Goal: Information Seeking & Learning: Check status

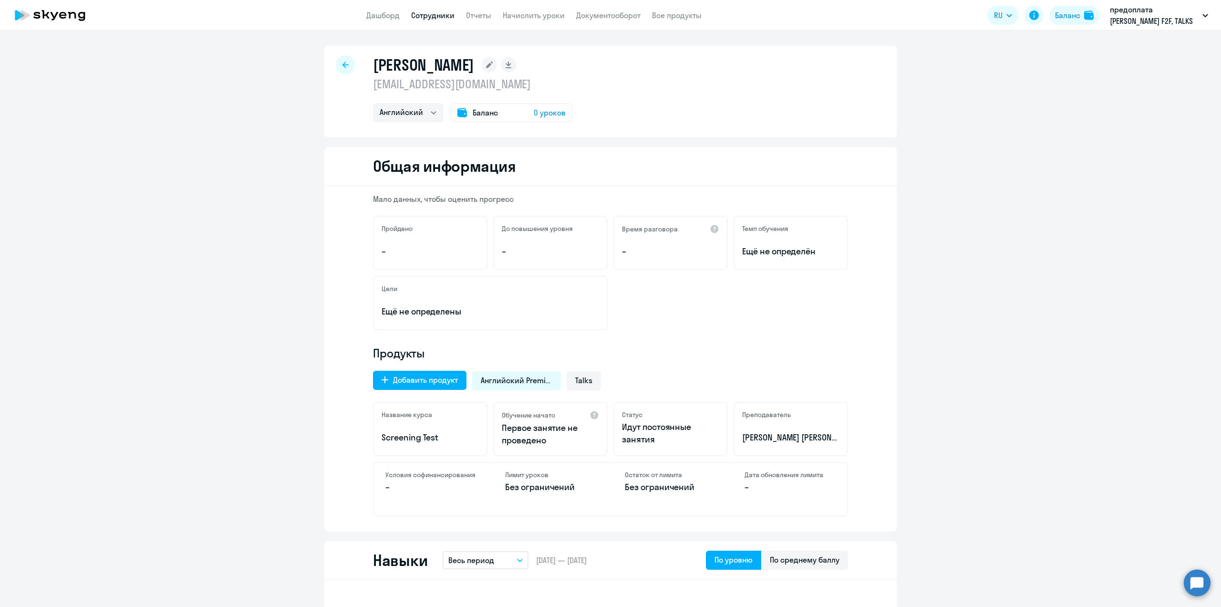
select select "english"
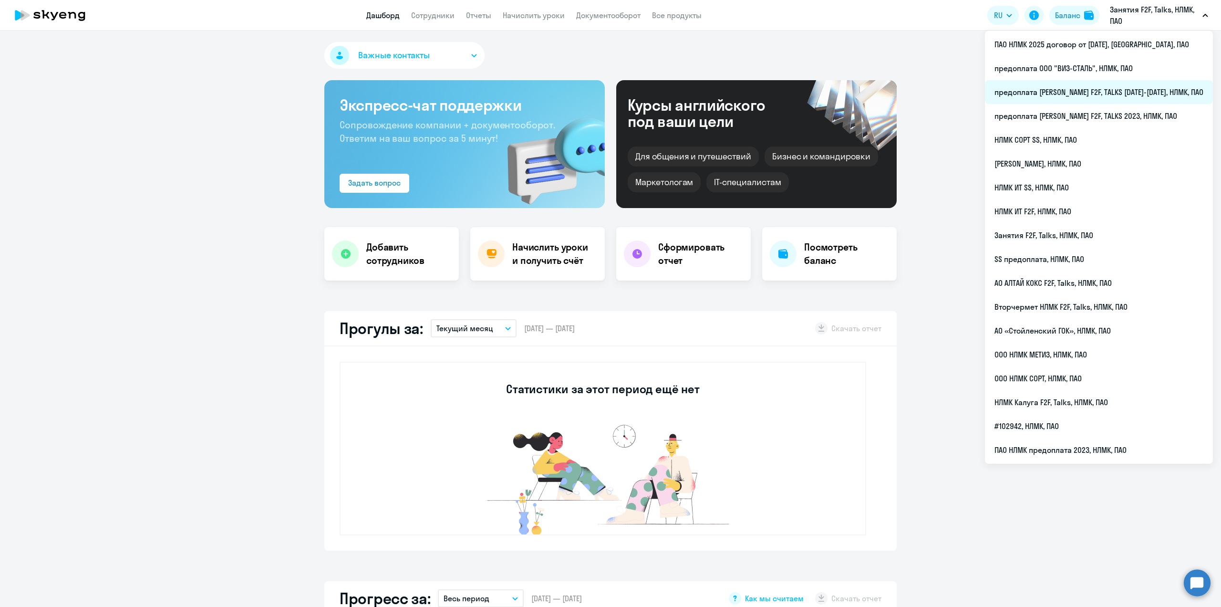
select select "30"
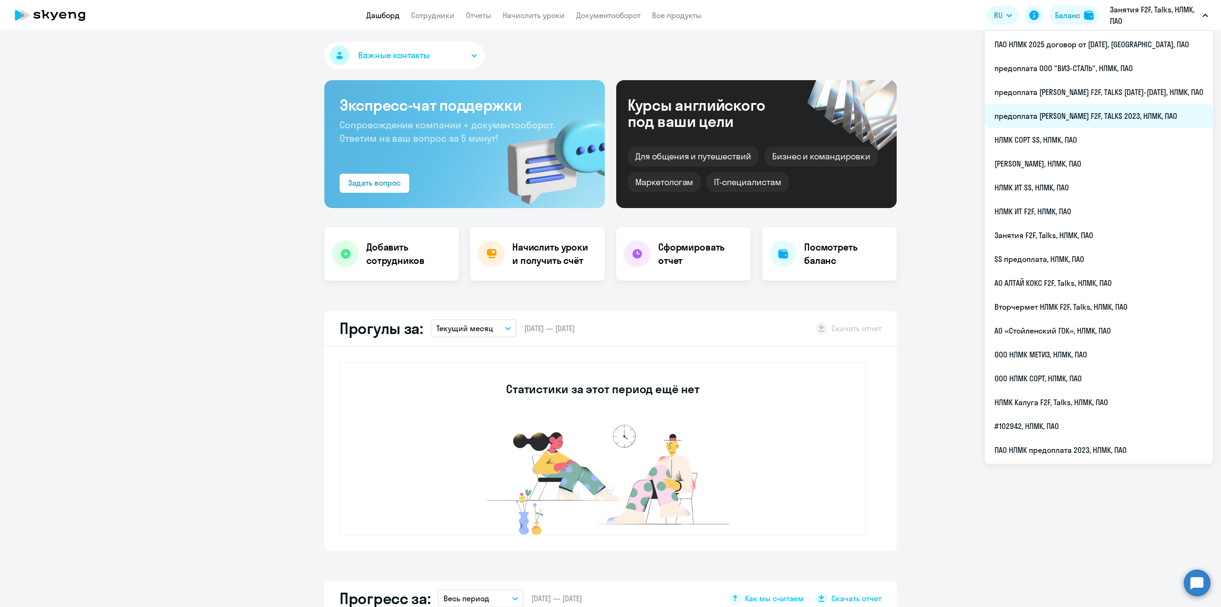
click at [1091, 112] on li "предоплата [PERSON_NAME] F2F, TALKS 2023, НЛМК, ПАО" at bounding box center [1099, 116] width 228 height 24
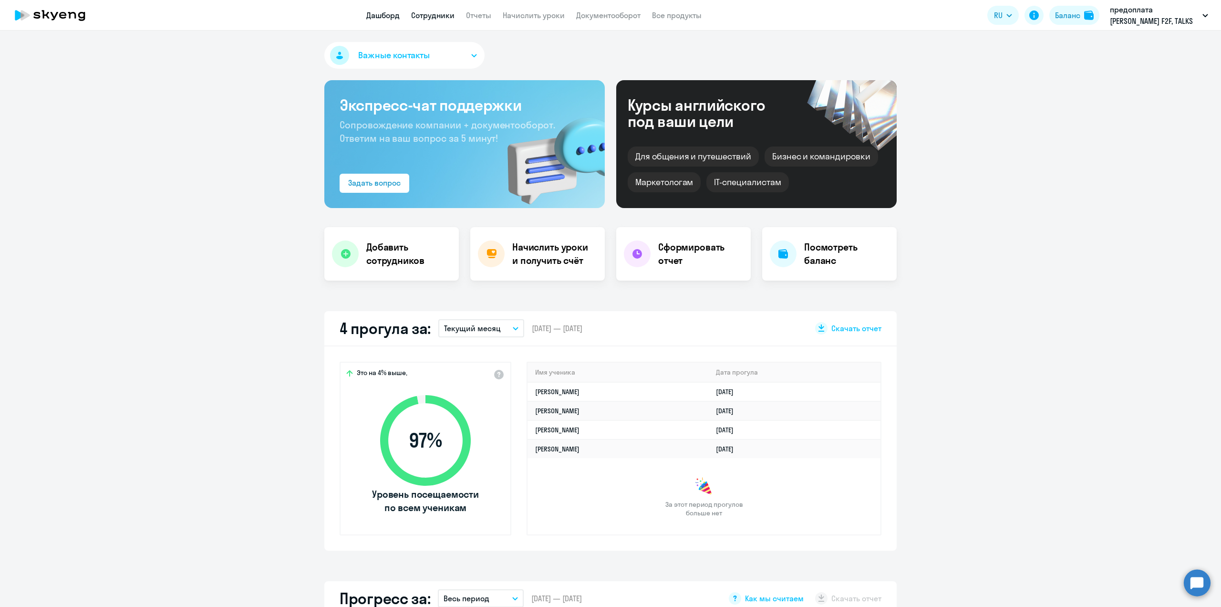
click at [432, 18] on link "Сотрудники" at bounding box center [432, 15] width 43 height 10
select select "30"
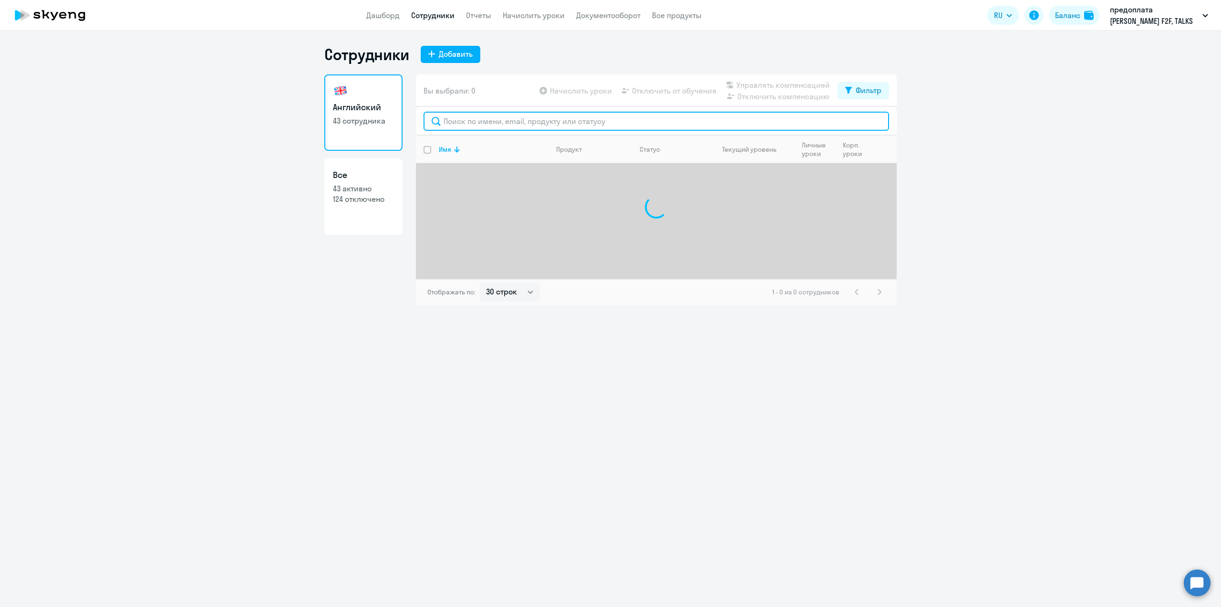
click at [464, 121] on input "text" at bounding box center [657, 121] width 466 height 19
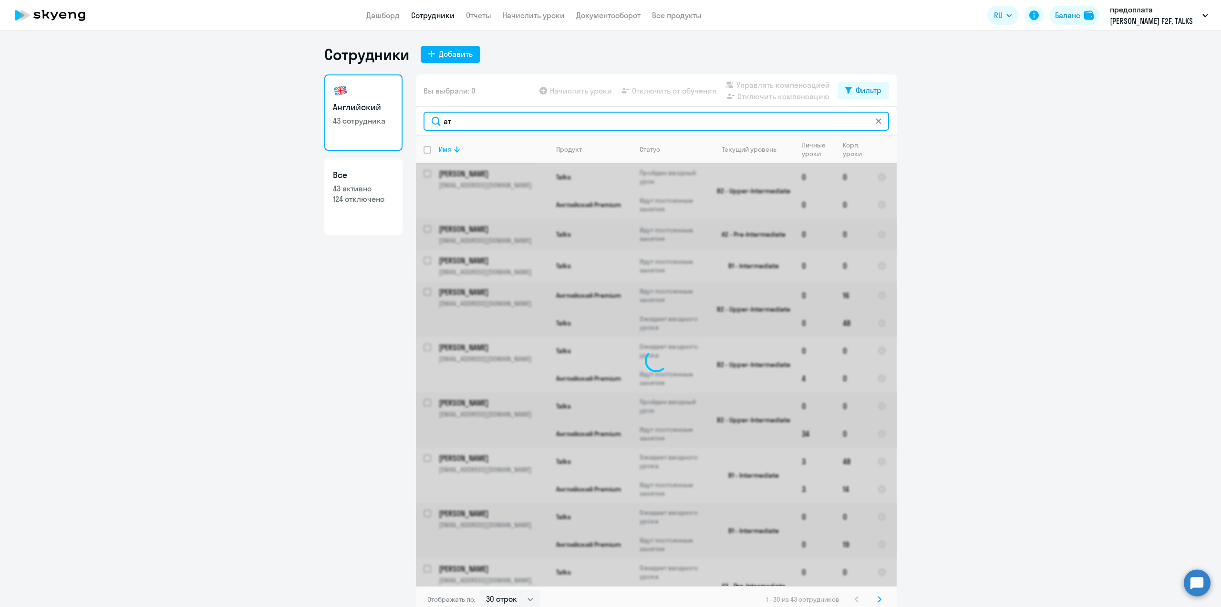
type input "[PERSON_NAME]"
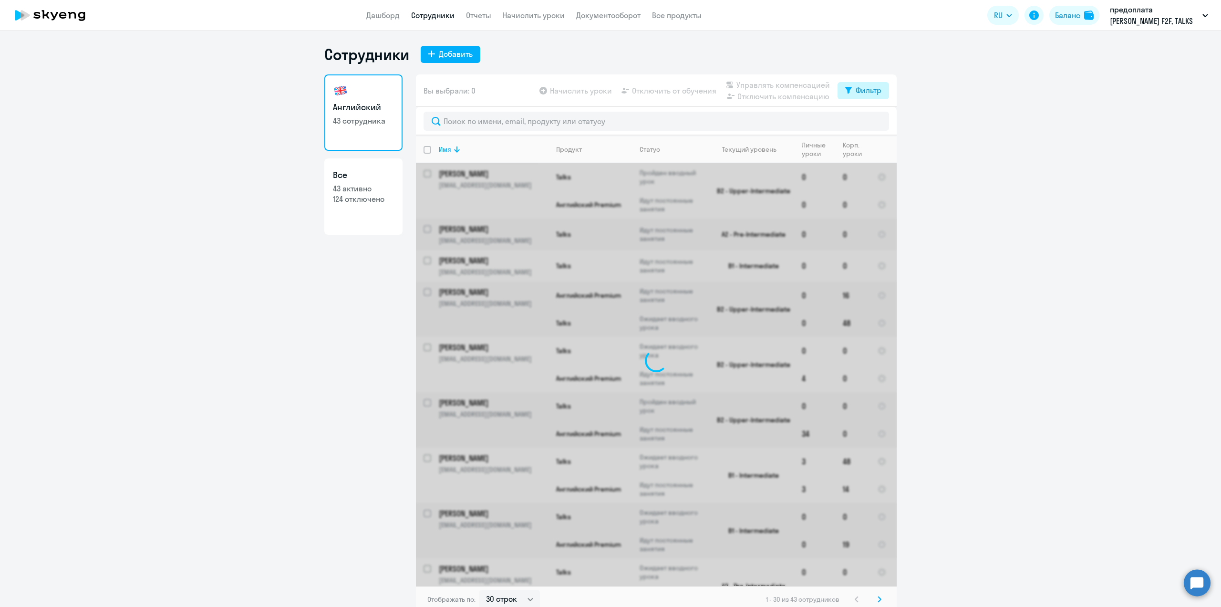
click at [864, 92] on div "Фильтр" at bounding box center [869, 89] width 26 height 11
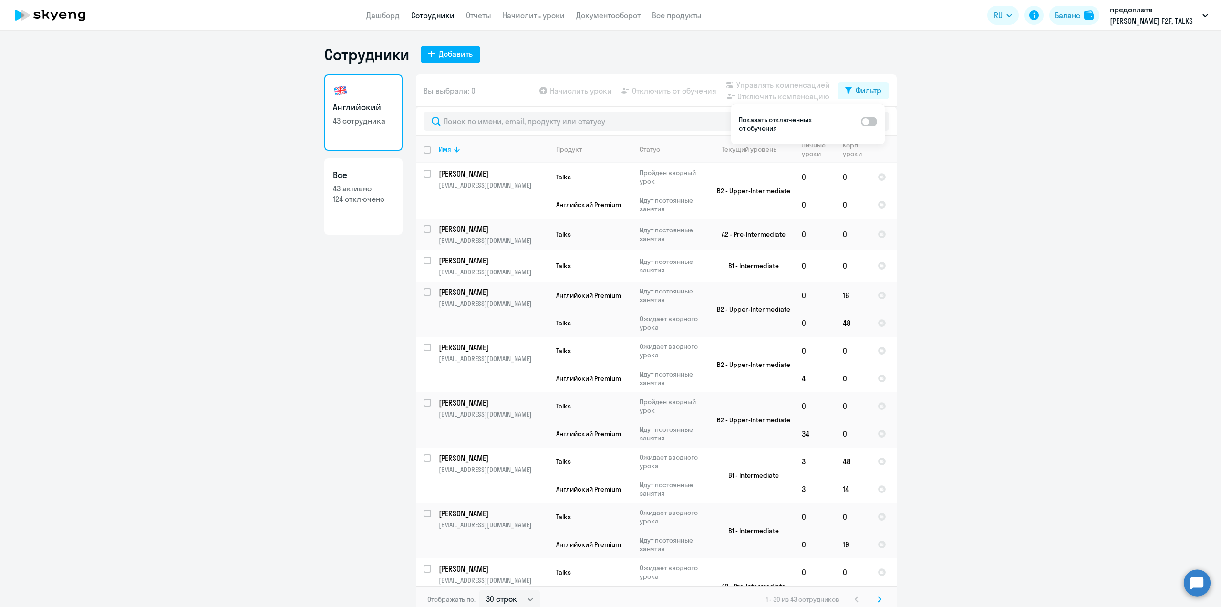
click at [865, 126] on span at bounding box center [869, 122] width 16 height 10
click at [861, 122] on input "checkbox" at bounding box center [861, 121] width 0 height 0
checkbox input "true"
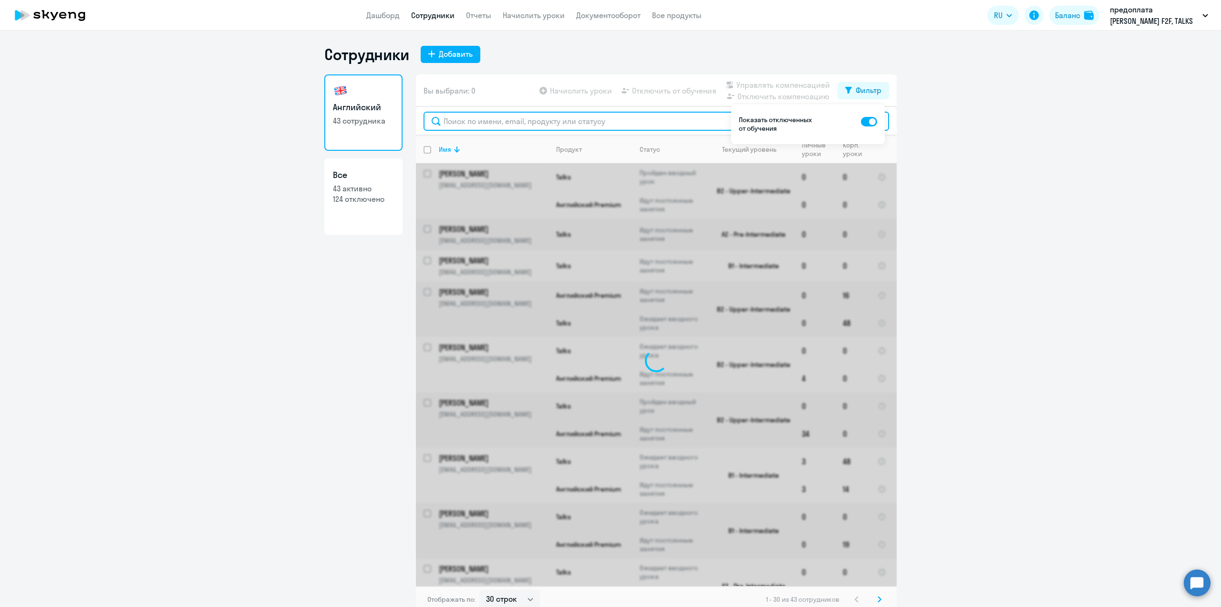
click at [480, 124] on input "text" at bounding box center [657, 121] width 466 height 19
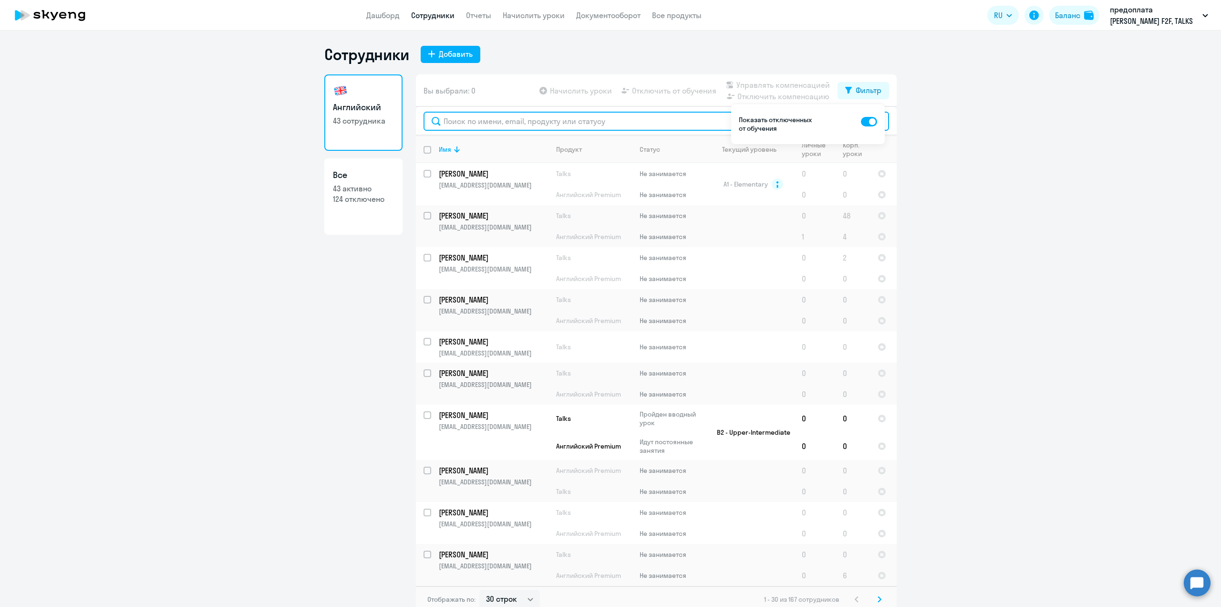
click at [469, 118] on input "text" at bounding box center [657, 121] width 466 height 19
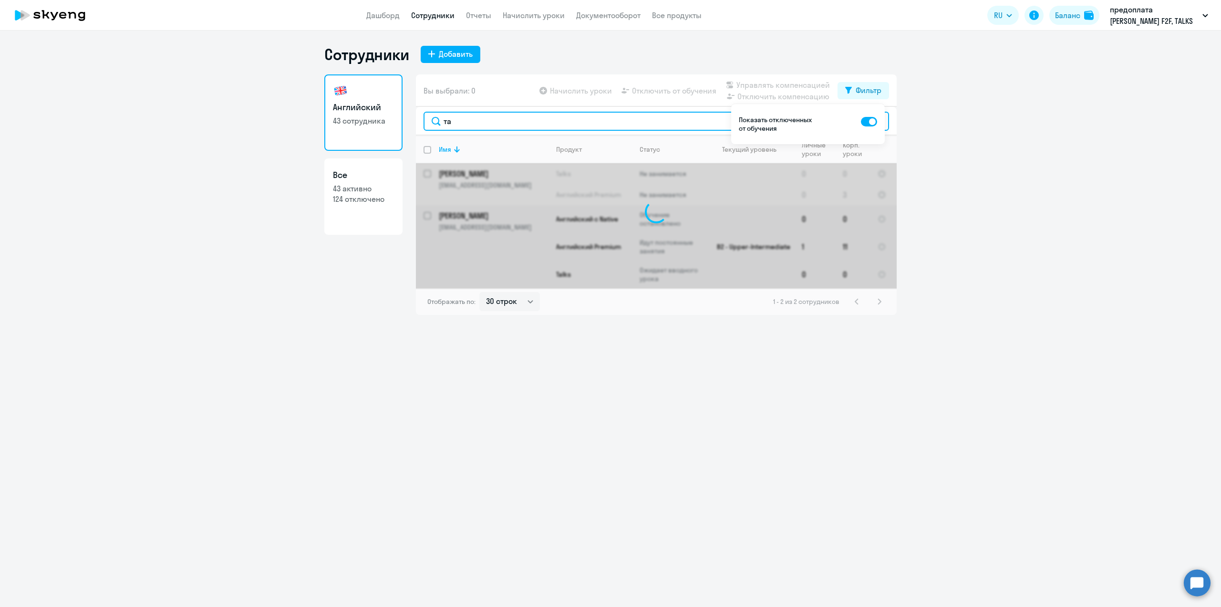
type input "т"
click at [277, 444] on div "Сотрудники Добавить Английский 43 сотрудника Все 43 активно 124 отключено Вы вы…" at bounding box center [610, 319] width 1221 height 576
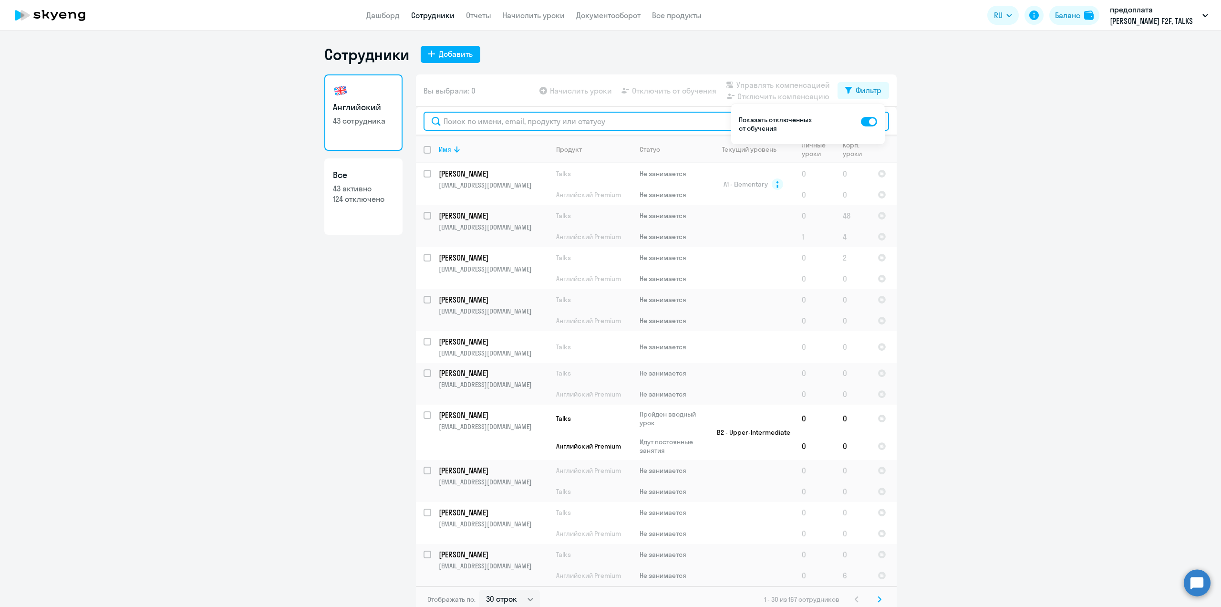
click at [462, 118] on input "text" at bounding box center [657, 121] width 466 height 19
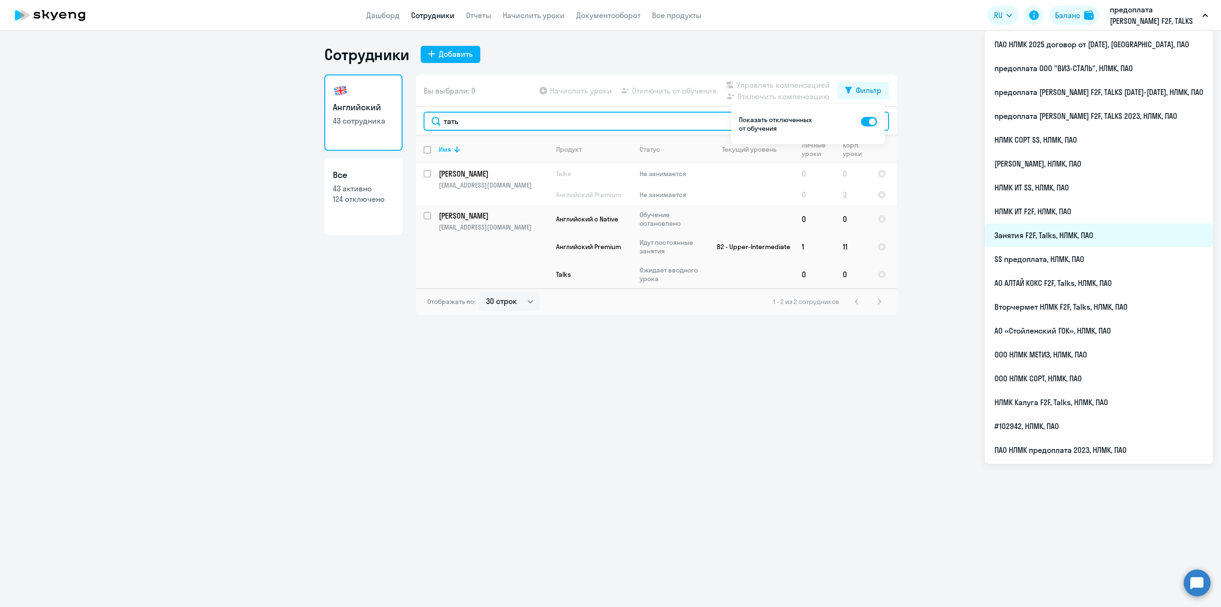
type input "тать"
click at [1055, 239] on li "Занятия F2F, Talks, НЛМК, ПАО" at bounding box center [1099, 235] width 228 height 24
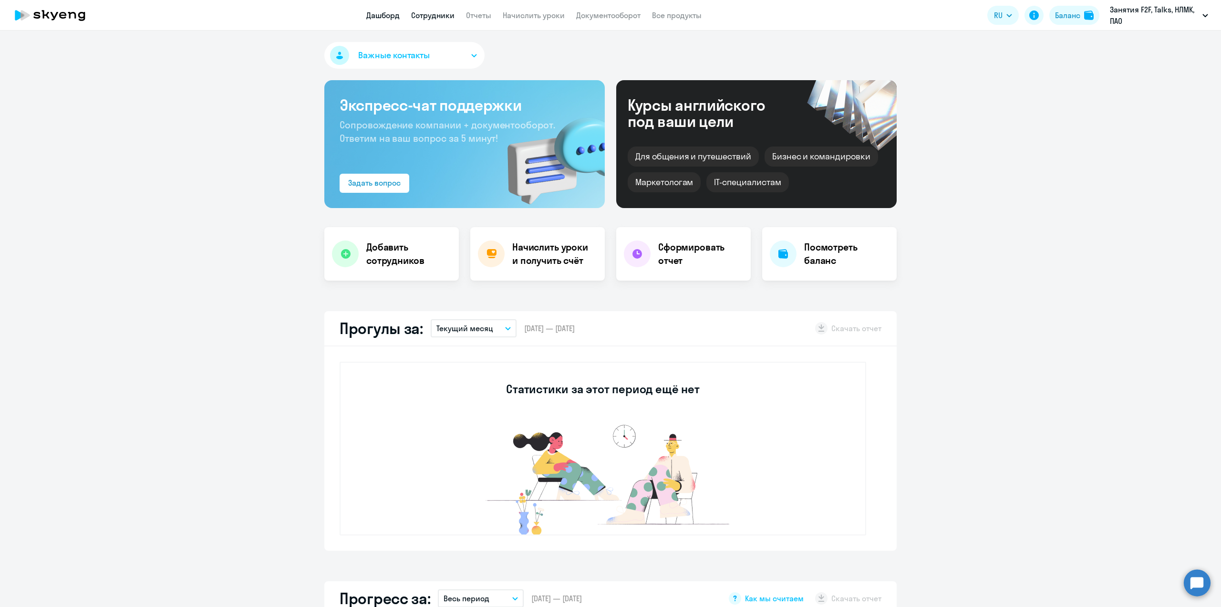
click at [422, 12] on link "Сотрудники" at bounding box center [432, 15] width 43 height 10
select select "30"
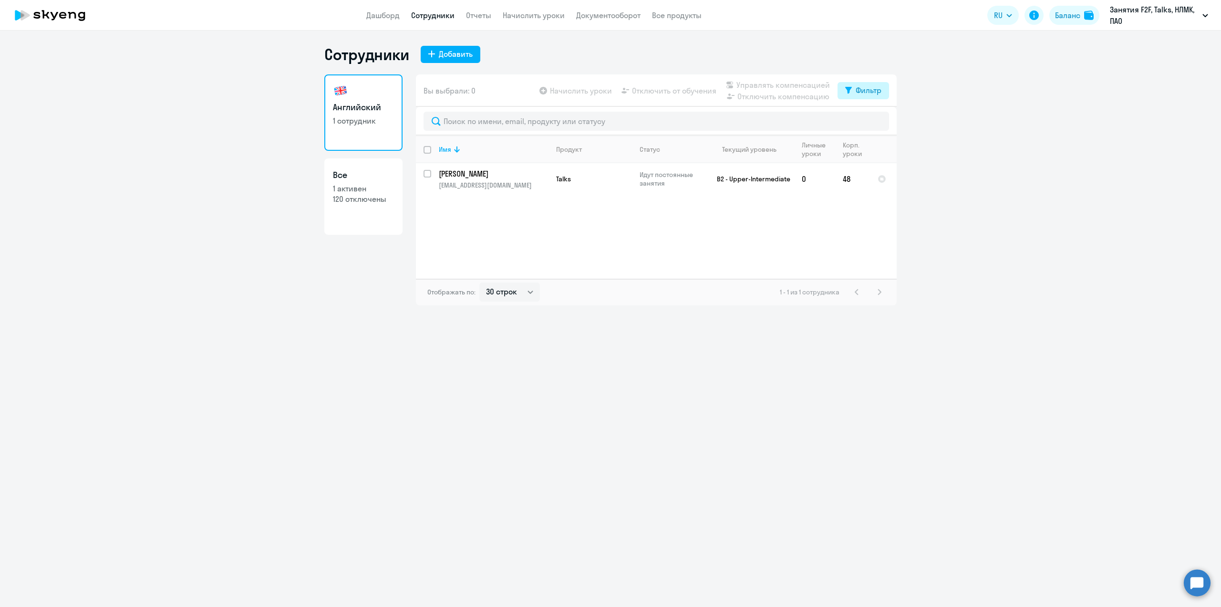
click at [866, 95] on div "Фильтр" at bounding box center [869, 89] width 26 height 11
click at [838, 126] on div "Показать отключенных от обучения" at bounding box center [812, 123] width 138 height 17
click at [867, 125] on span at bounding box center [874, 122] width 16 height 10
click at [866, 122] on input "checkbox" at bounding box center [865, 121] width 0 height 0
checkbox input "true"
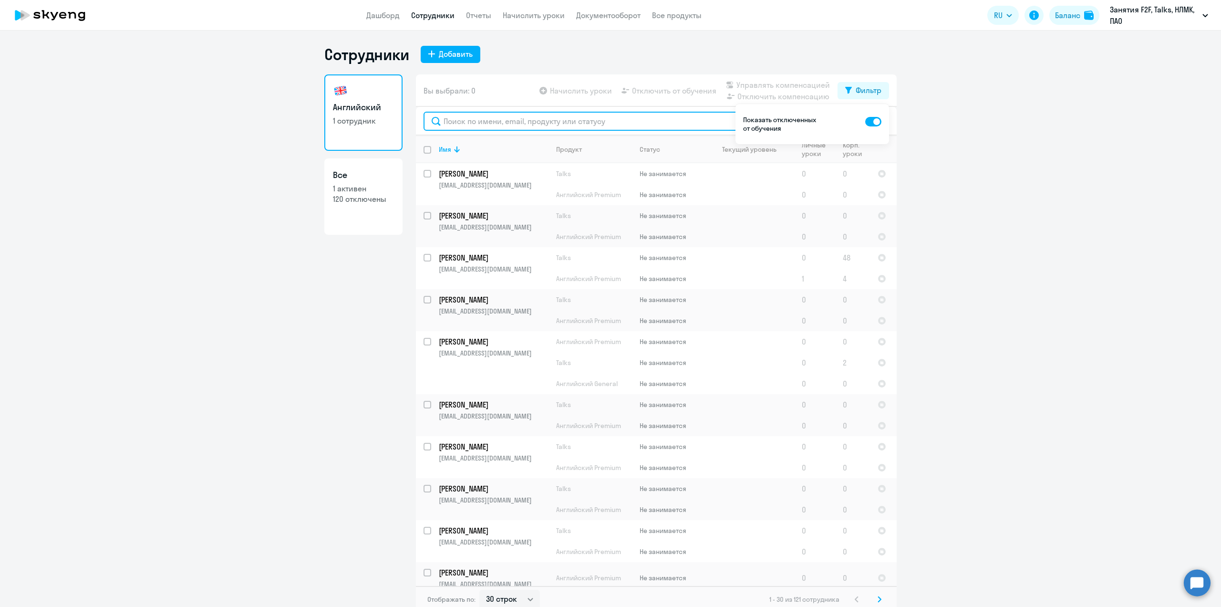
click at [472, 125] on input "text" at bounding box center [657, 121] width 466 height 19
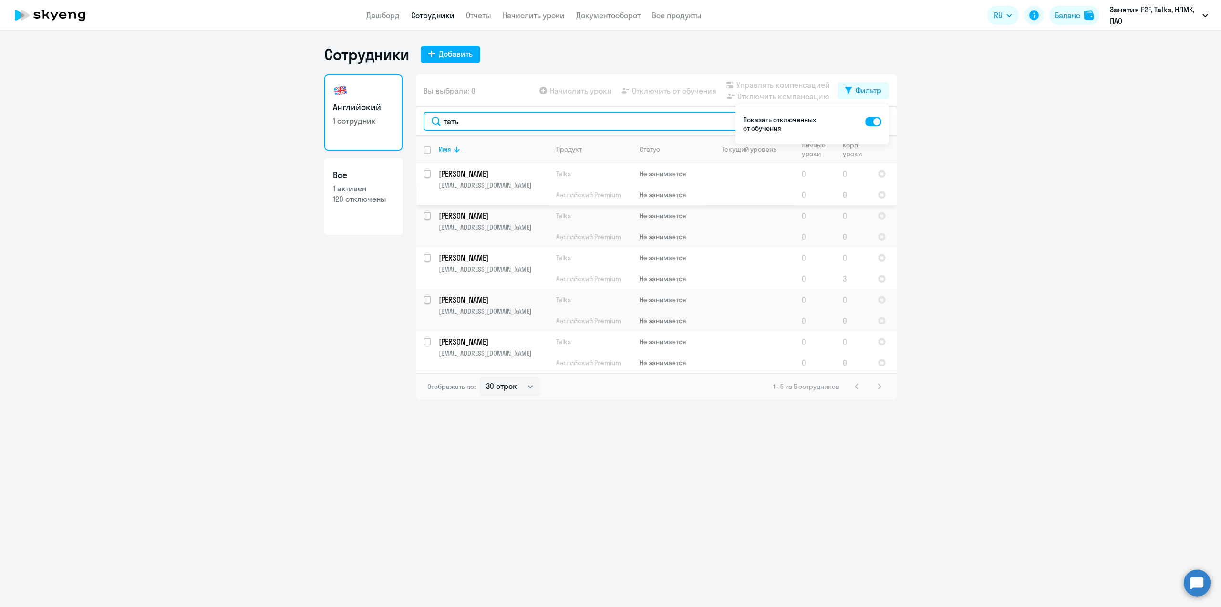
type input "тать"
click at [481, 182] on p "[EMAIL_ADDRESS][DOMAIN_NAME]" at bounding box center [493, 185] width 109 height 9
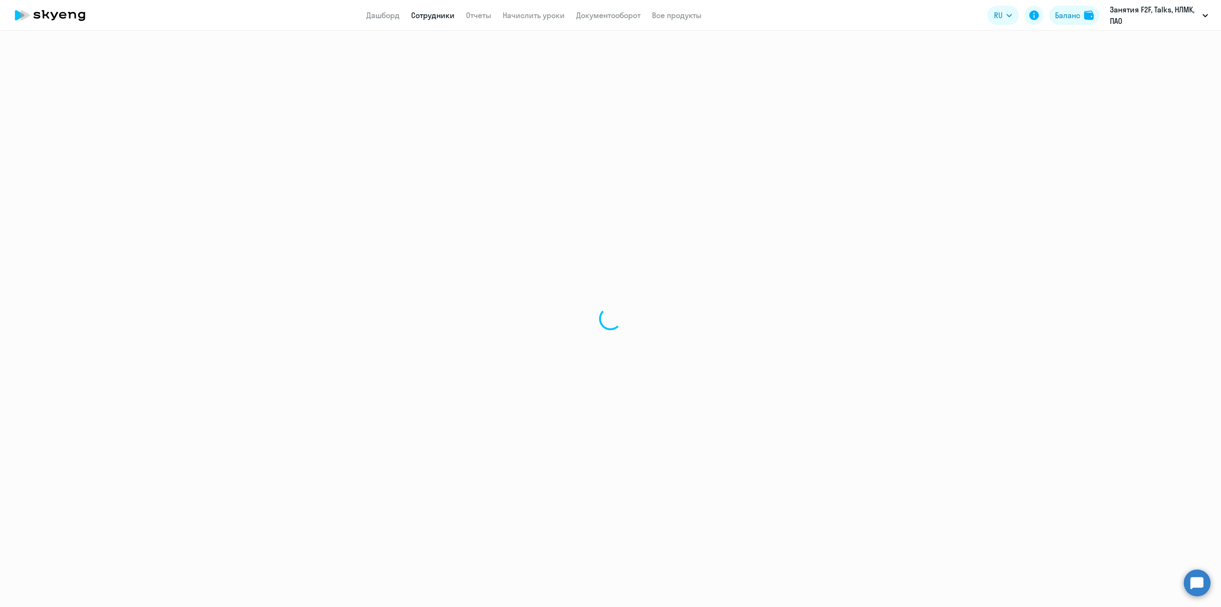
select select "english"
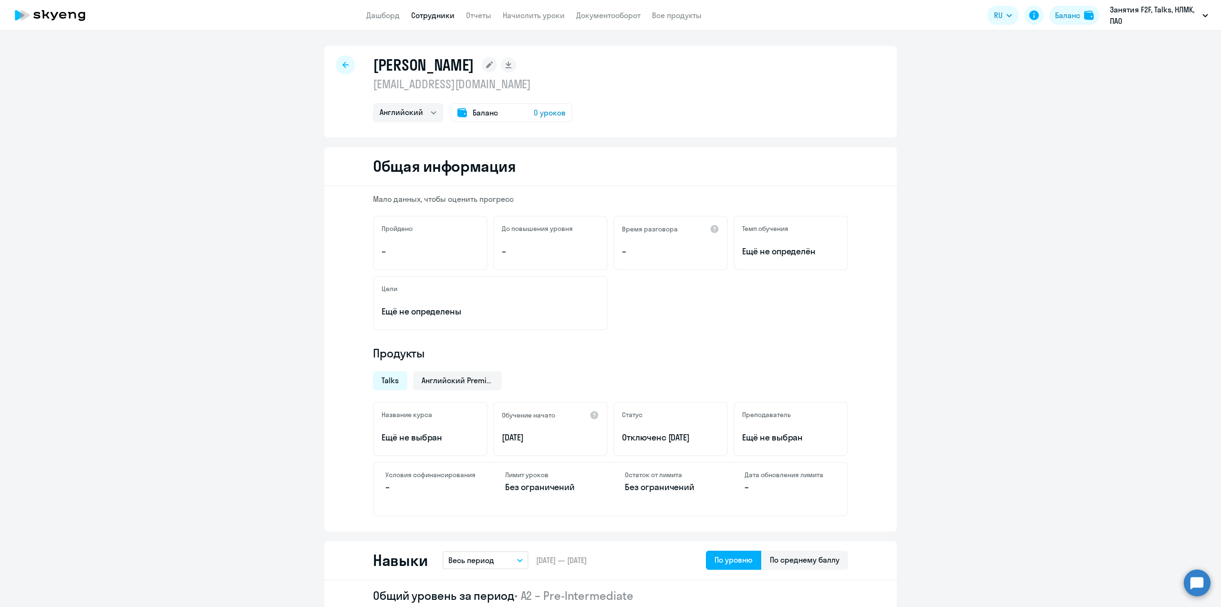
click at [343, 63] on icon at bounding box center [346, 65] width 6 height 7
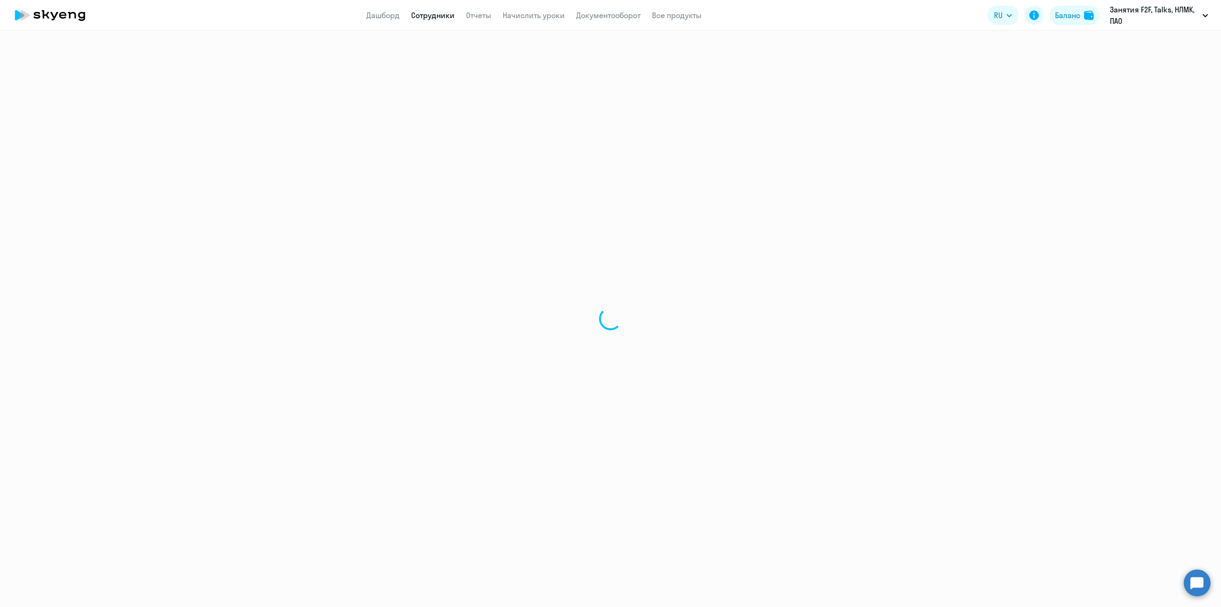
select select "30"
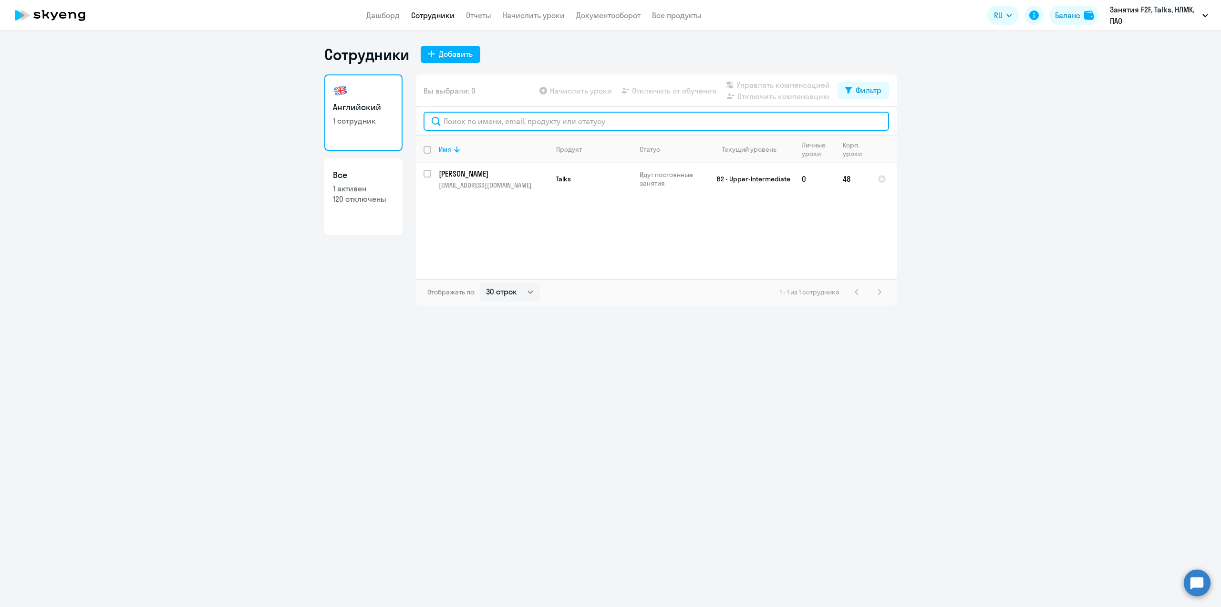
click at [478, 126] on input "text" at bounding box center [657, 121] width 466 height 19
click at [868, 90] on div "Фильтр" at bounding box center [869, 89] width 26 height 11
click at [836, 118] on div "Показать отключенных от обучения" at bounding box center [812, 123] width 138 height 17
click at [860, 119] on div "Показать отключенных от обучения" at bounding box center [812, 123] width 138 height 17
click at [869, 122] on span at bounding box center [874, 122] width 16 height 10
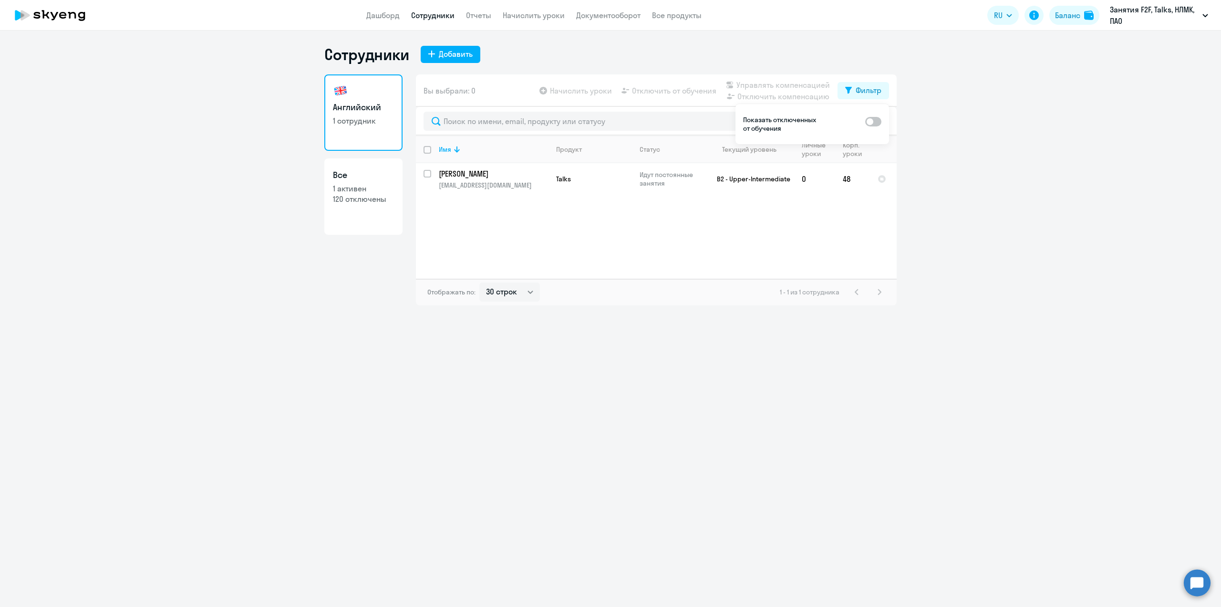
click at [866, 122] on input "checkbox" at bounding box center [865, 121] width 0 height 0
checkbox input "true"
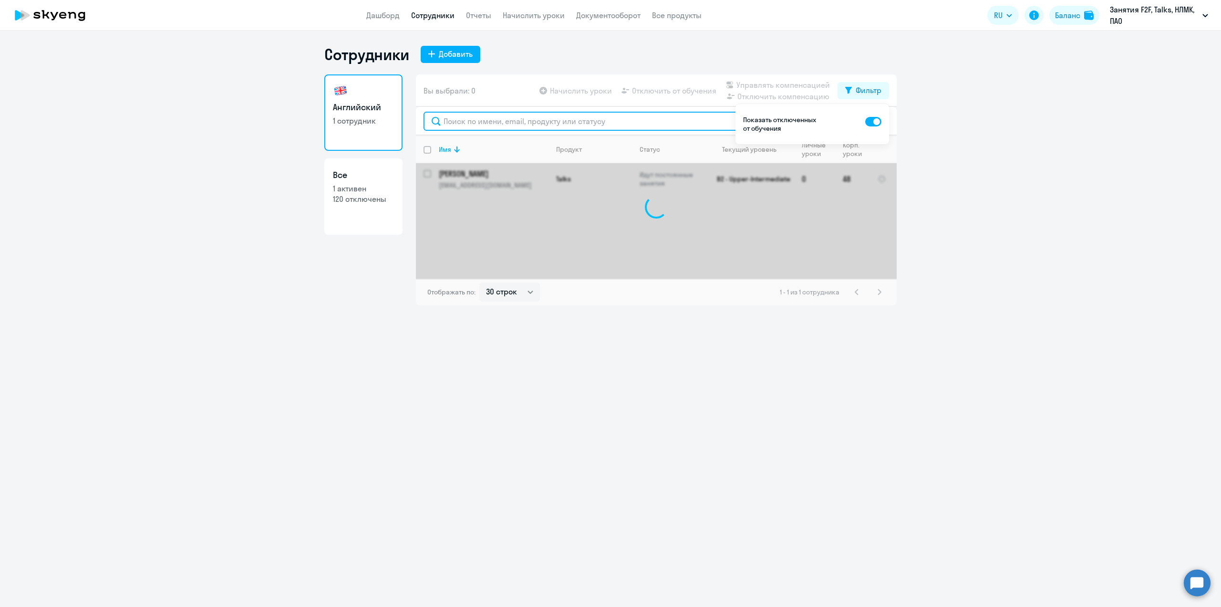
click at [500, 122] on input "text" at bounding box center [657, 121] width 466 height 19
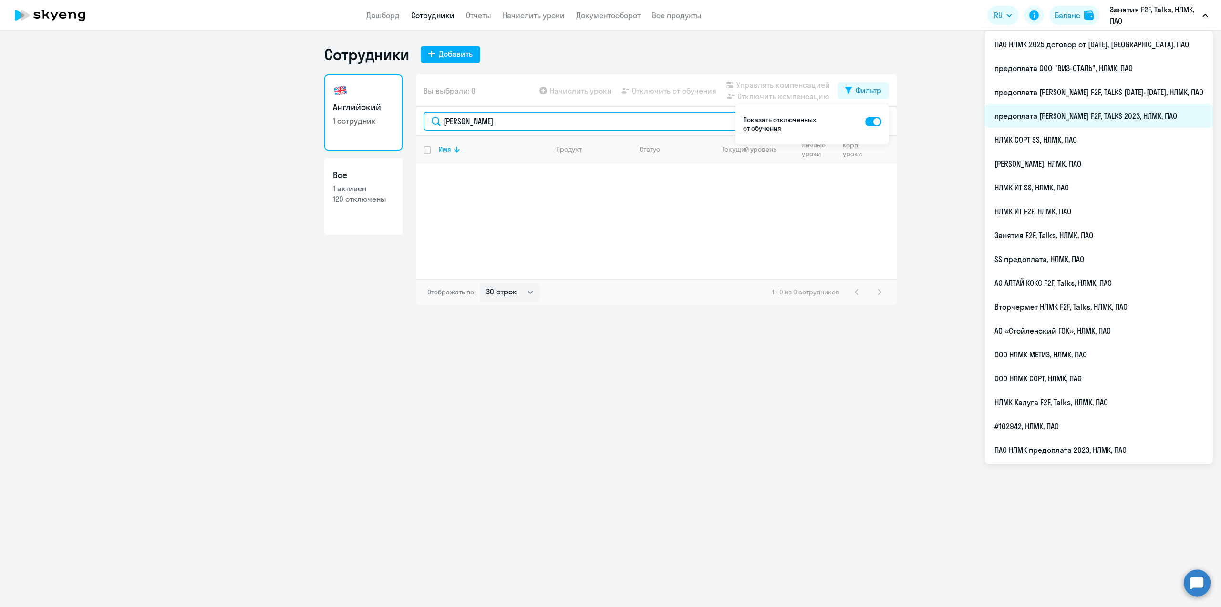
type input "[PERSON_NAME]"
click at [1143, 108] on li "предоплата [PERSON_NAME] F2F, TALKS 2023, НЛМК, ПАО" at bounding box center [1099, 116] width 228 height 24
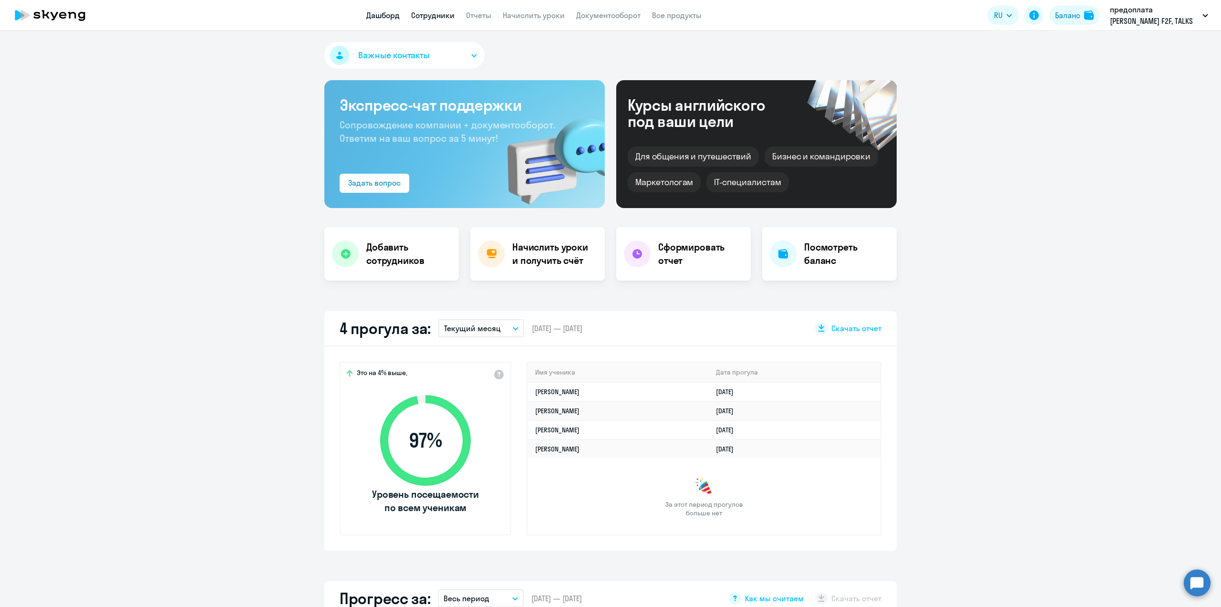
click at [436, 12] on link "Сотрудники" at bounding box center [432, 15] width 43 height 10
select select "30"
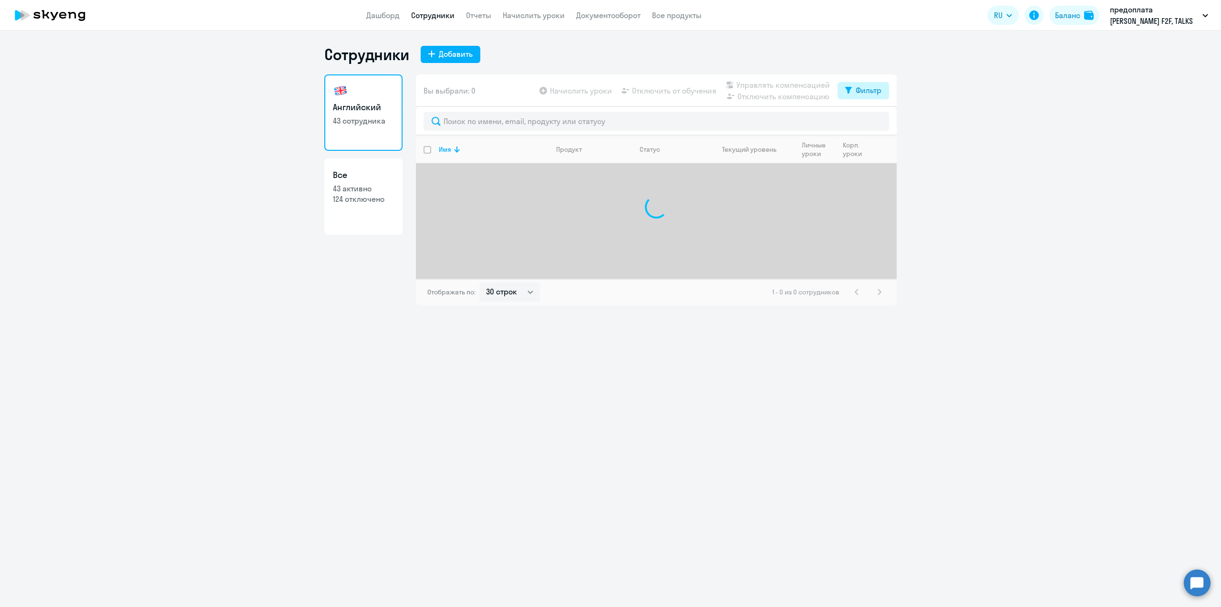
click at [865, 94] on div "Фильтр" at bounding box center [869, 89] width 26 height 11
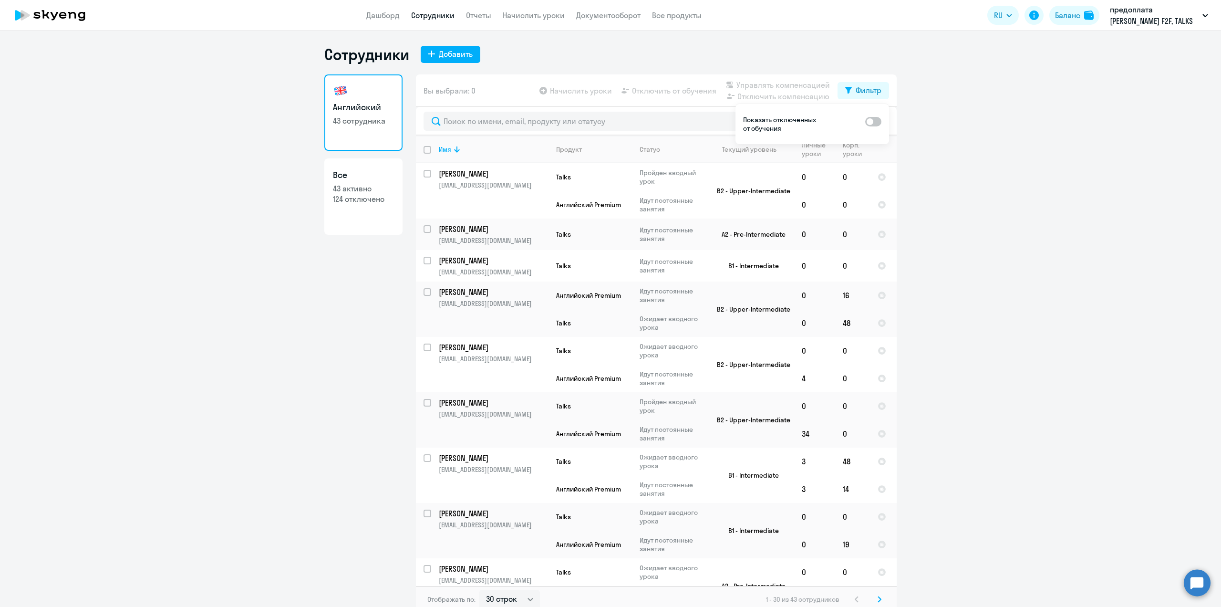
click at [856, 120] on div "Показать отключенных от обучения" at bounding box center [812, 123] width 138 height 17
click at [872, 120] on span at bounding box center [874, 122] width 16 height 10
click at [866, 121] on input "checkbox" at bounding box center [865, 121] width 0 height 0
checkbox input "true"
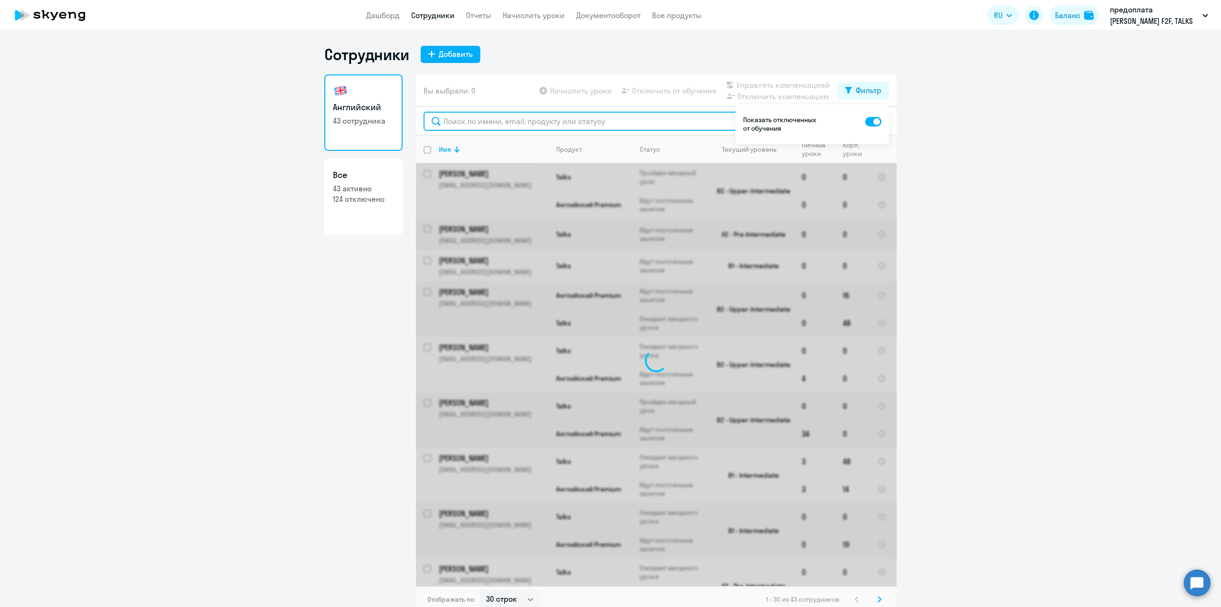
click at [458, 121] on input "text" at bounding box center [657, 121] width 466 height 19
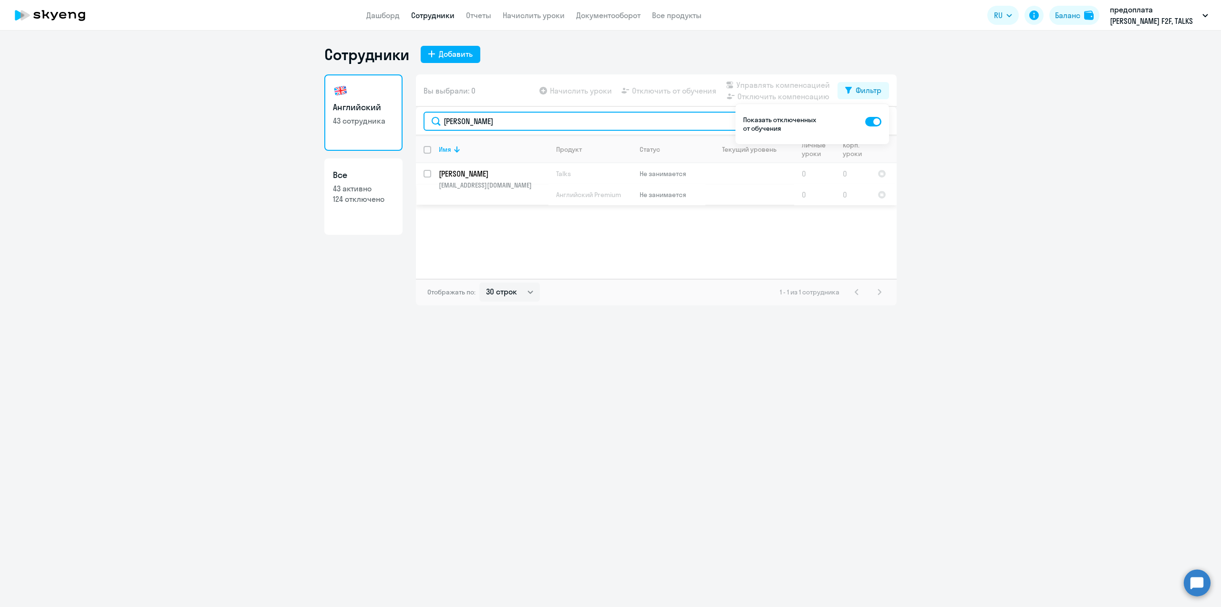
type input "[PERSON_NAME]"
click at [467, 167] on td "[PERSON_NAME] [PERSON_NAME][EMAIL_ADDRESS][DOMAIN_NAME]" at bounding box center [489, 184] width 117 height 42
select select "english"
